Goal: Check status: Check status

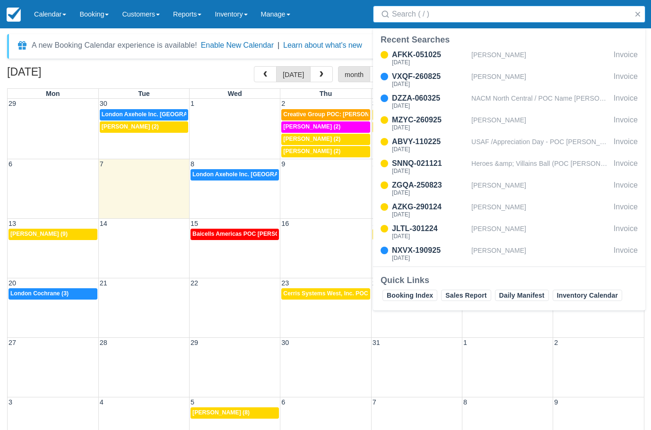
select select
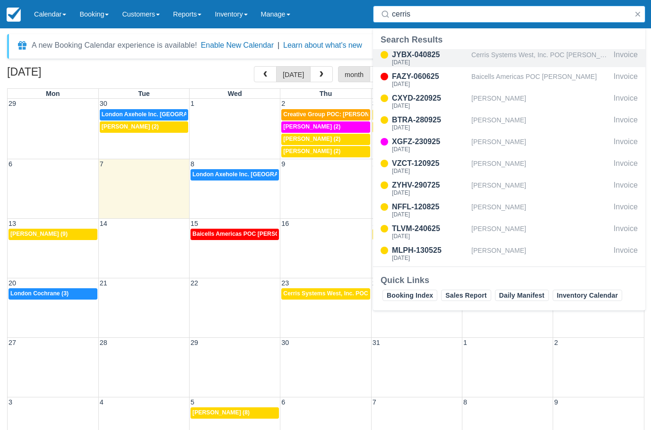
type input "cerris"
click at [504, 53] on div "Cerris Systems West, Inc. POC [PERSON_NAME]" at bounding box center [540, 58] width 139 height 18
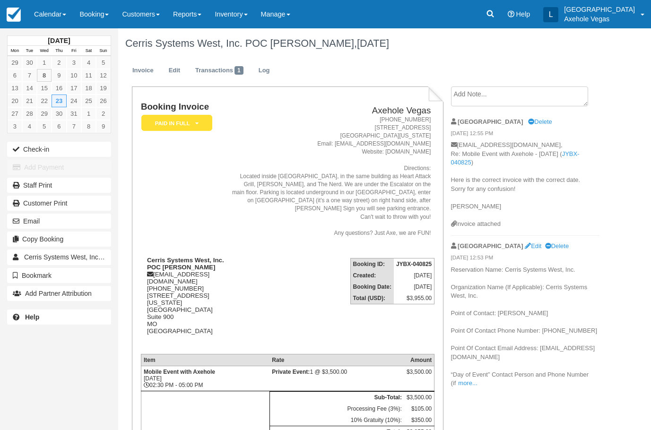
scroll to position [47, 0]
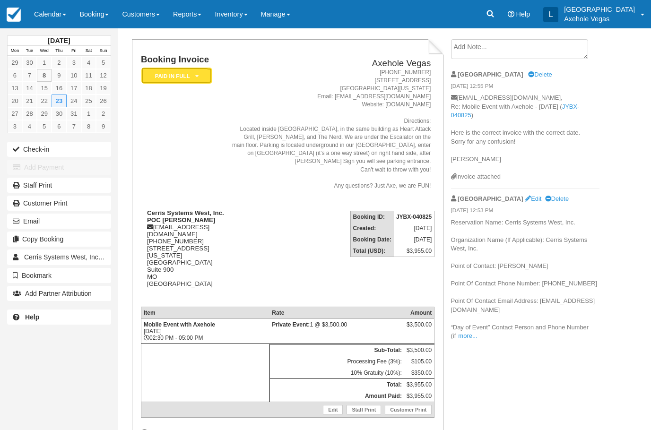
click at [195, 68] on em "Paid in Full" at bounding box center [176, 76] width 71 height 17
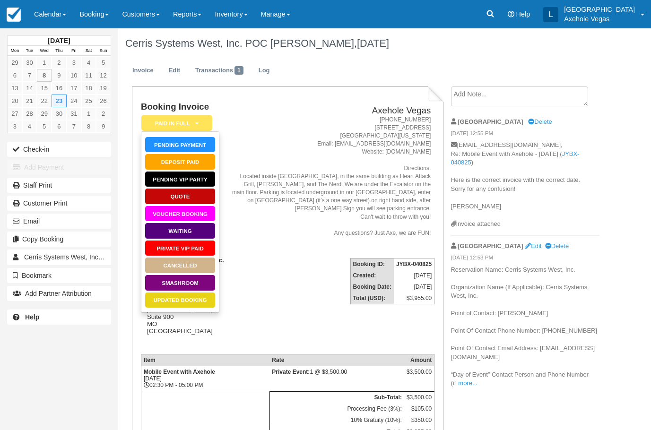
click at [298, 91] on div "Booking Invoice Paid in Full   Pending Payment Deposit Paid Pending VIP Party Q…" at bounding box center [288, 429] width 312 height 684
click at [279, 145] on address "[PHONE_NUMBER] [STREET_ADDRESS][US_STATE] Email: [EMAIL_ADDRESS][DOMAIN_NAME] W…" at bounding box center [331, 177] width 199 height 122
click at [209, 117] on em "Paid in Full" at bounding box center [176, 123] width 71 height 17
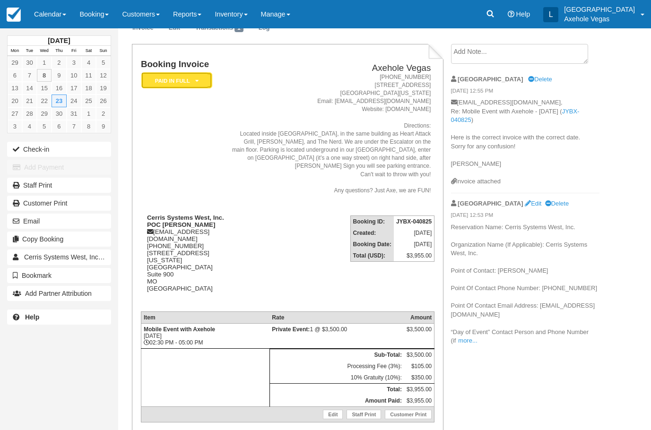
scroll to position [142, 0]
